Goal: Task Accomplishment & Management: Check status

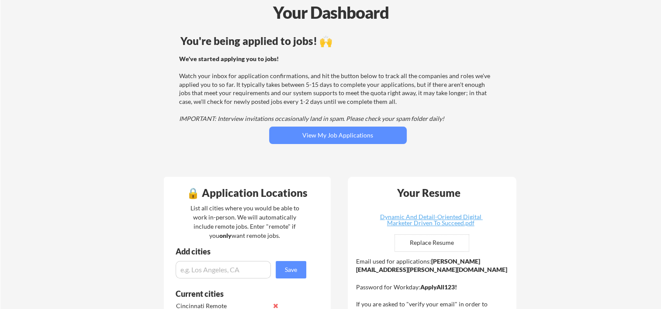
scroll to position [58, 0]
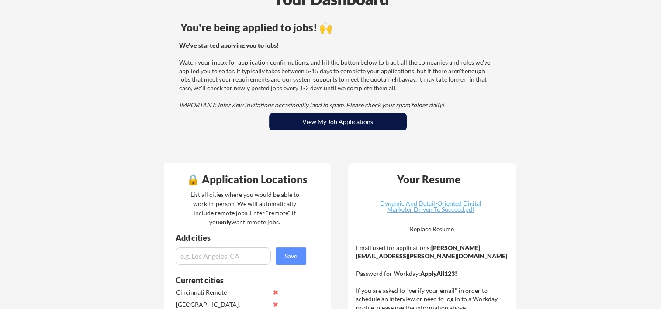
click at [289, 125] on button "View My Job Applications" at bounding box center [338, 121] width 138 height 17
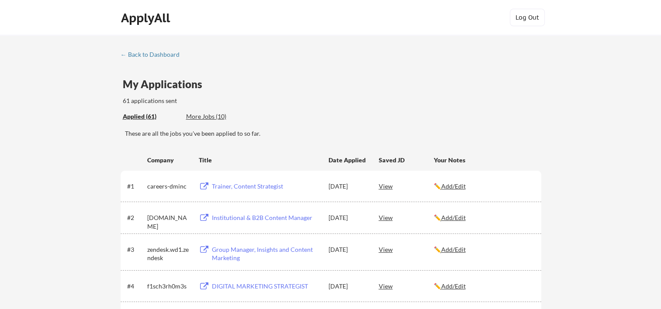
click at [255, 184] on div "Trainer, Content Strategist" at bounding box center [266, 186] width 108 height 9
click at [386, 182] on div "View" at bounding box center [406, 186] width 55 height 16
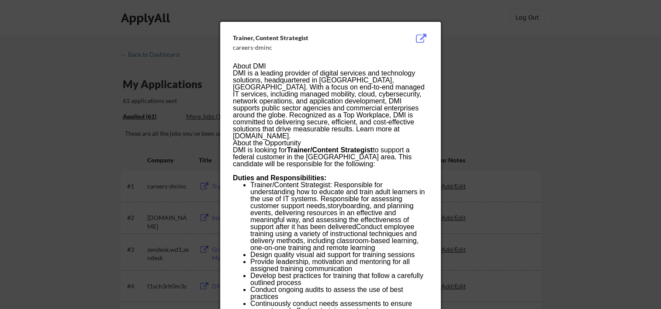
click at [493, 73] on div at bounding box center [330, 154] width 661 height 309
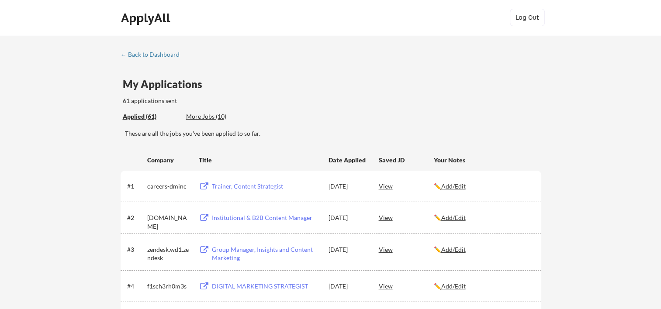
click at [167, 57] on div "← Back to Dashboard" at bounding box center [154, 55] width 66 height 6
